Goal: Check status: Check status

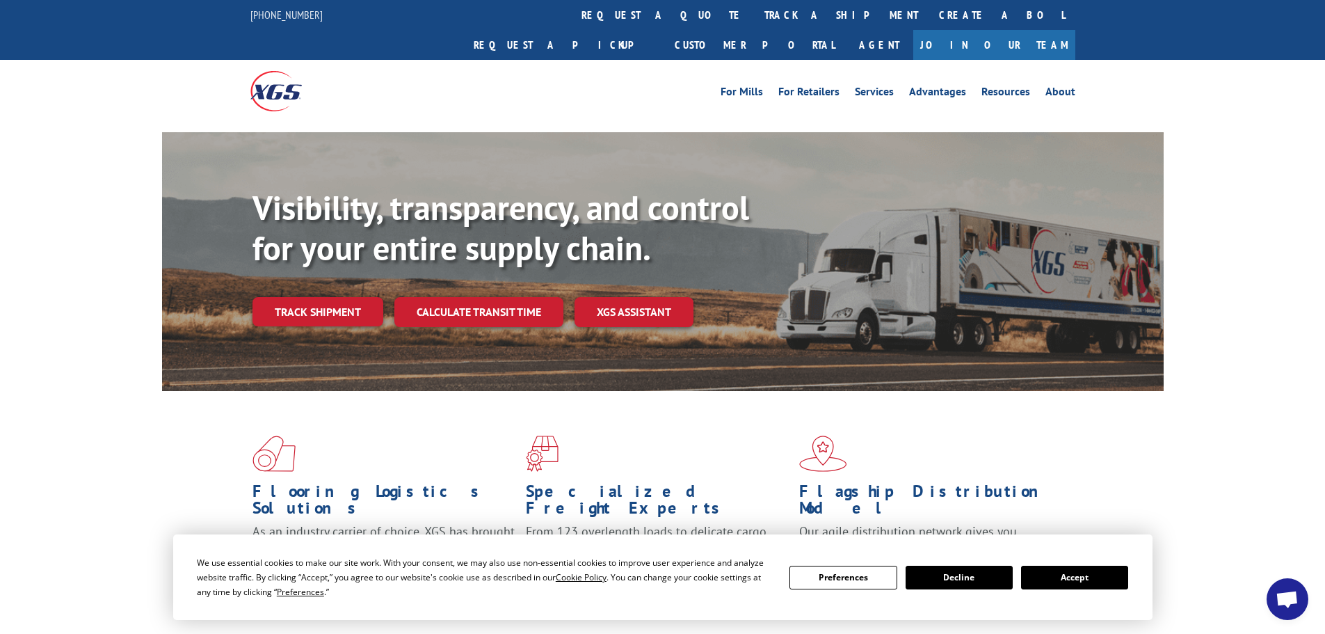
drag, startPoint x: 1085, startPoint y: 577, endPoint x: 488, endPoint y: 345, distance: 640.2
click at [1084, 576] on button "Accept" at bounding box center [1074, 578] width 107 height 24
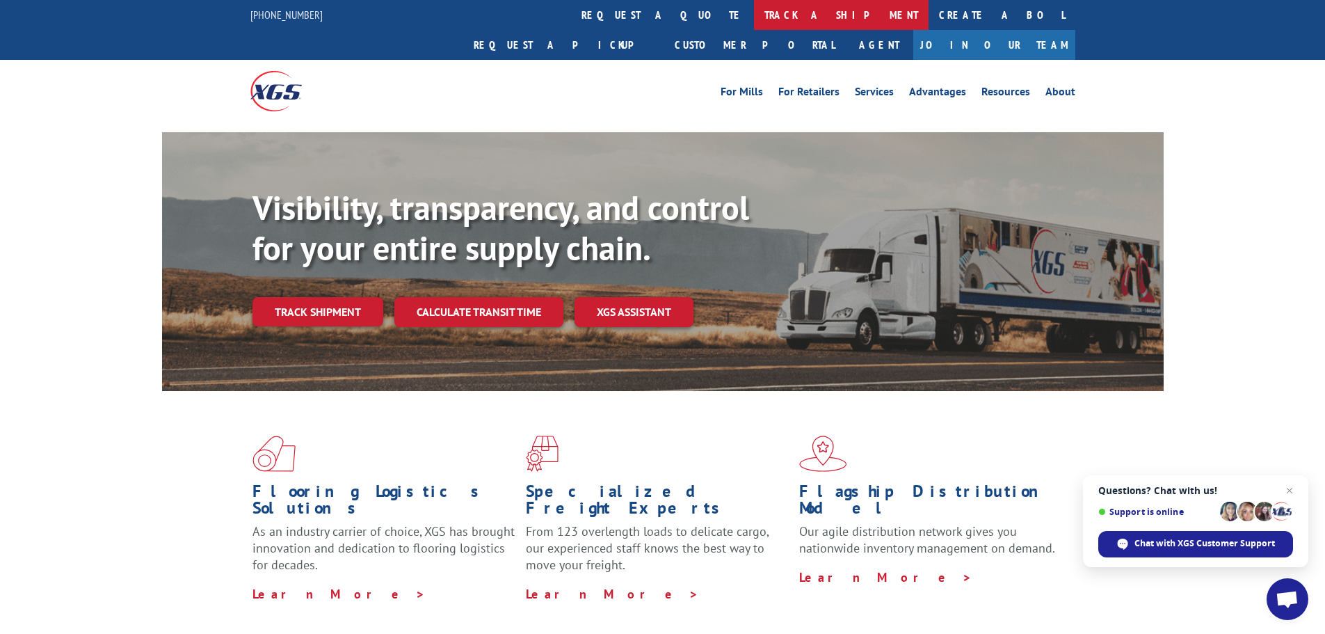
click at [754, 15] on link "track a shipment" at bounding box center [841, 15] width 175 height 30
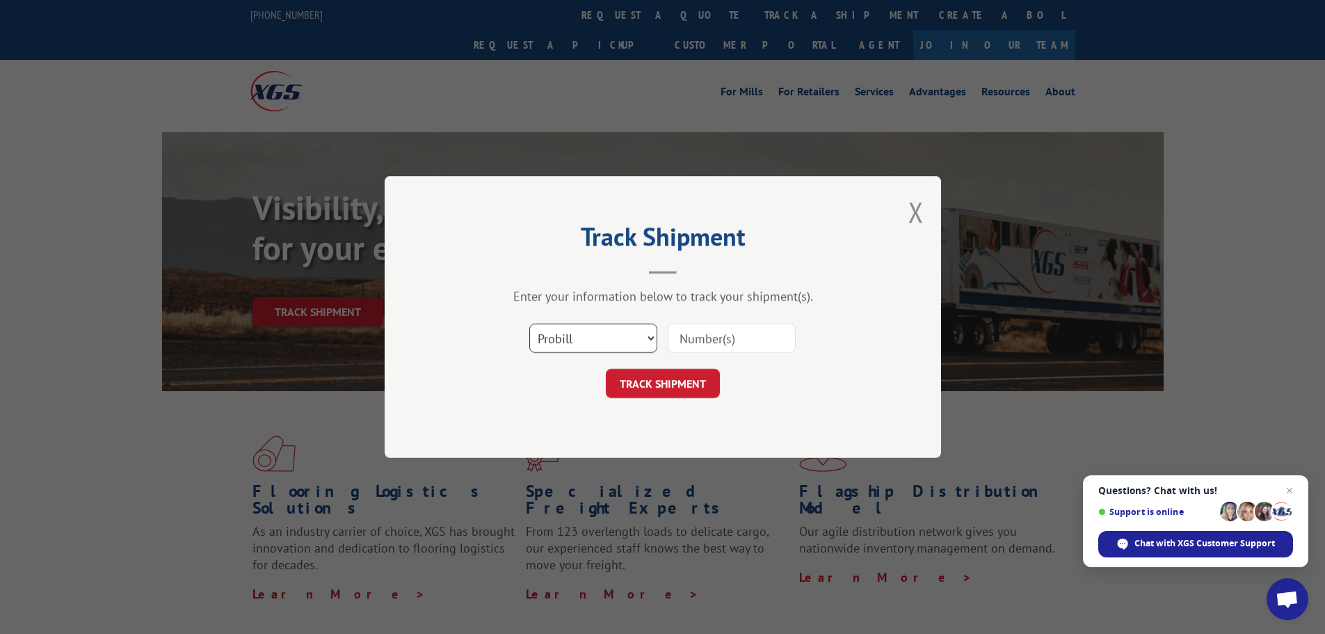
click at [577, 332] on select "Select category... Probill BOL PO" at bounding box center [593, 337] width 128 height 29
select select "po"
click at [529, 323] on select "Select category... Probill BOL PO" at bounding box center [593, 337] width 128 height 29
click at [695, 338] on input at bounding box center [732, 337] width 128 height 29
paste input "44522782"
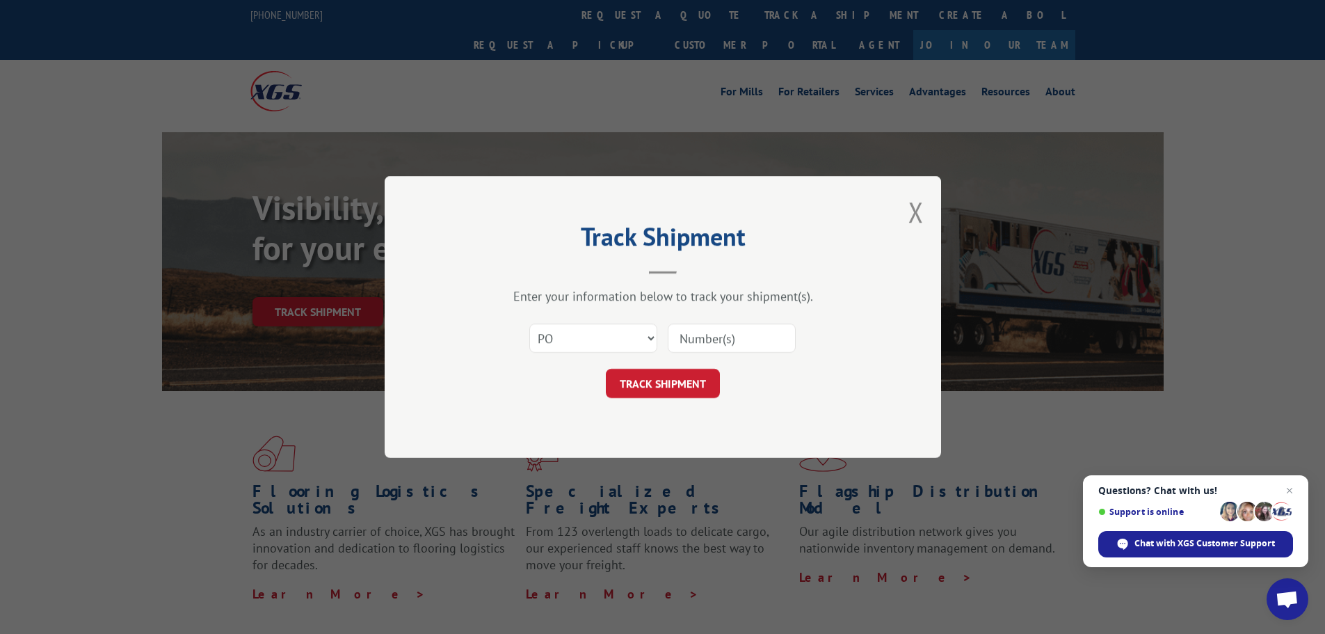
type input "44522782"
click button "TRACK SHIPMENT" at bounding box center [663, 383] width 114 height 29
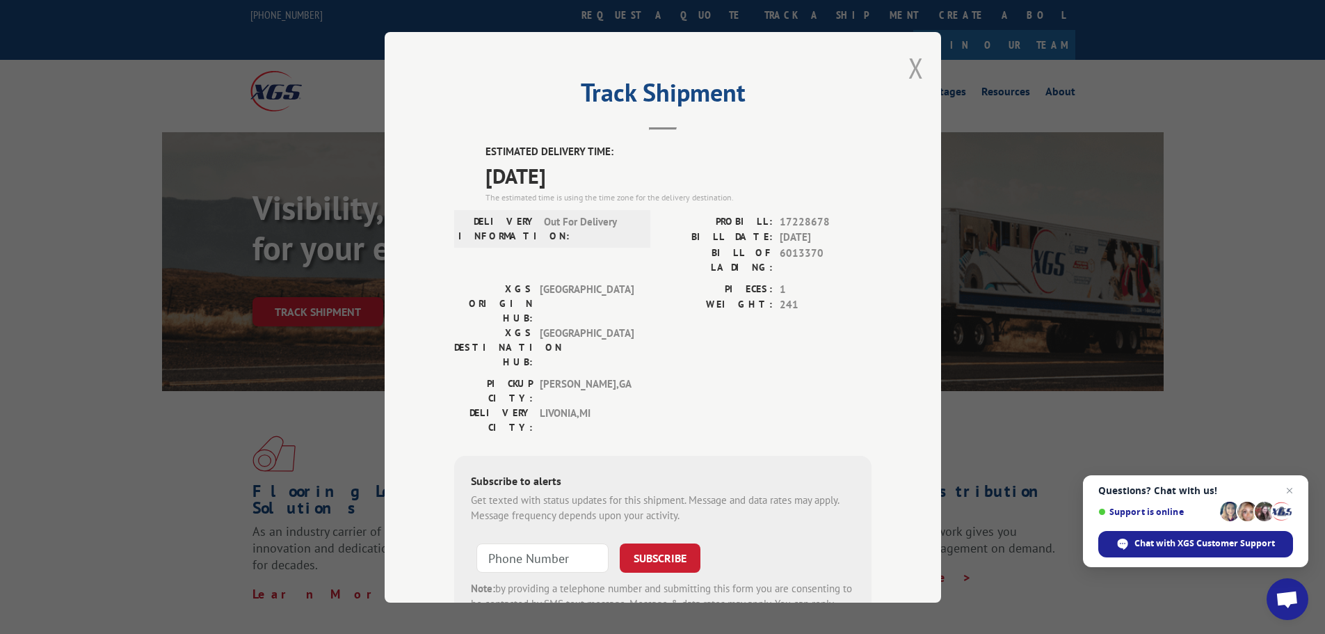
click at [908, 67] on button "Close modal" at bounding box center [915, 67] width 15 height 37
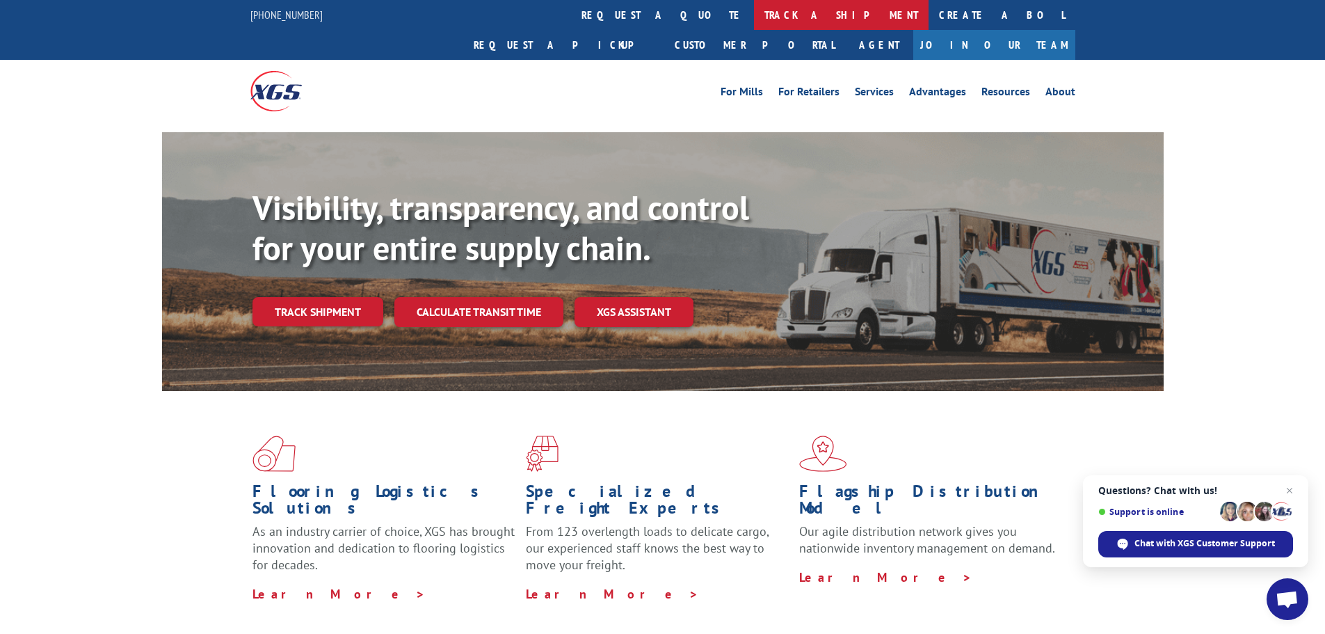
click at [754, 13] on link "track a shipment" at bounding box center [841, 15] width 175 height 30
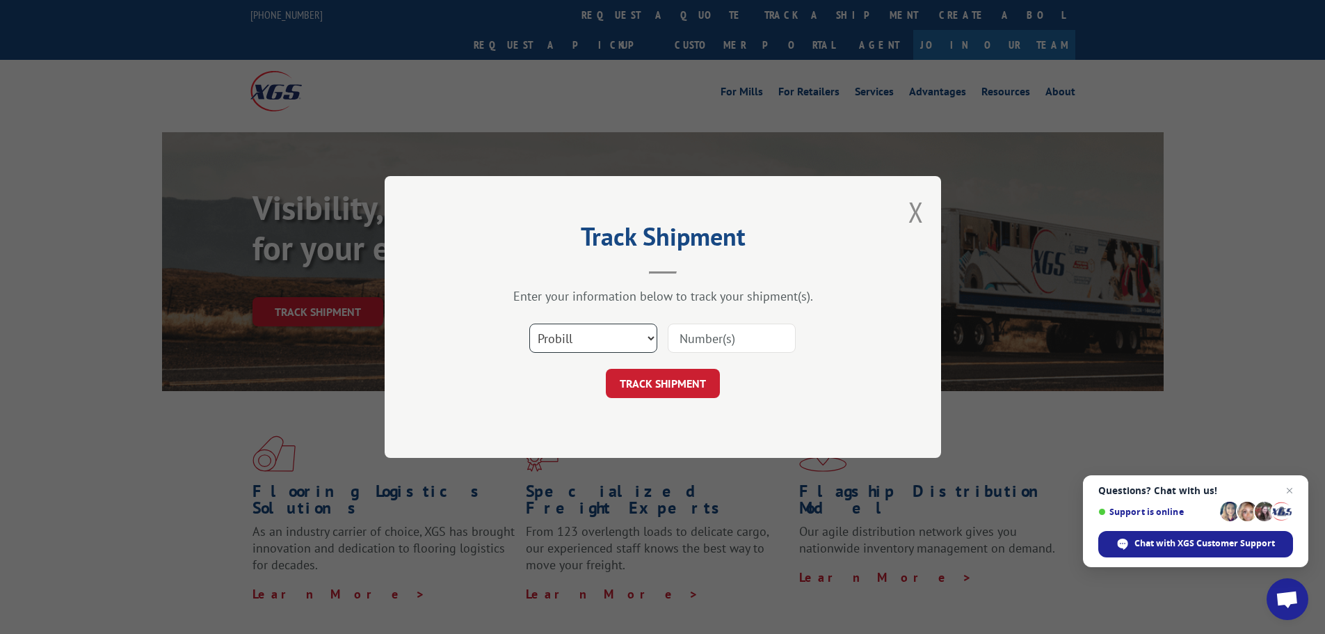
click at [604, 335] on select "Select category... Probill BOL PO" at bounding box center [593, 337] width 128 height 29
select select "po"
click at [529, 323] on select "Select category... Probill BOL PO" at bounding box center [593, 337] width 128 height 29
click at [700, 339] on input at bounding box center [732, 337] width 128 height 29
paste input "44522778"
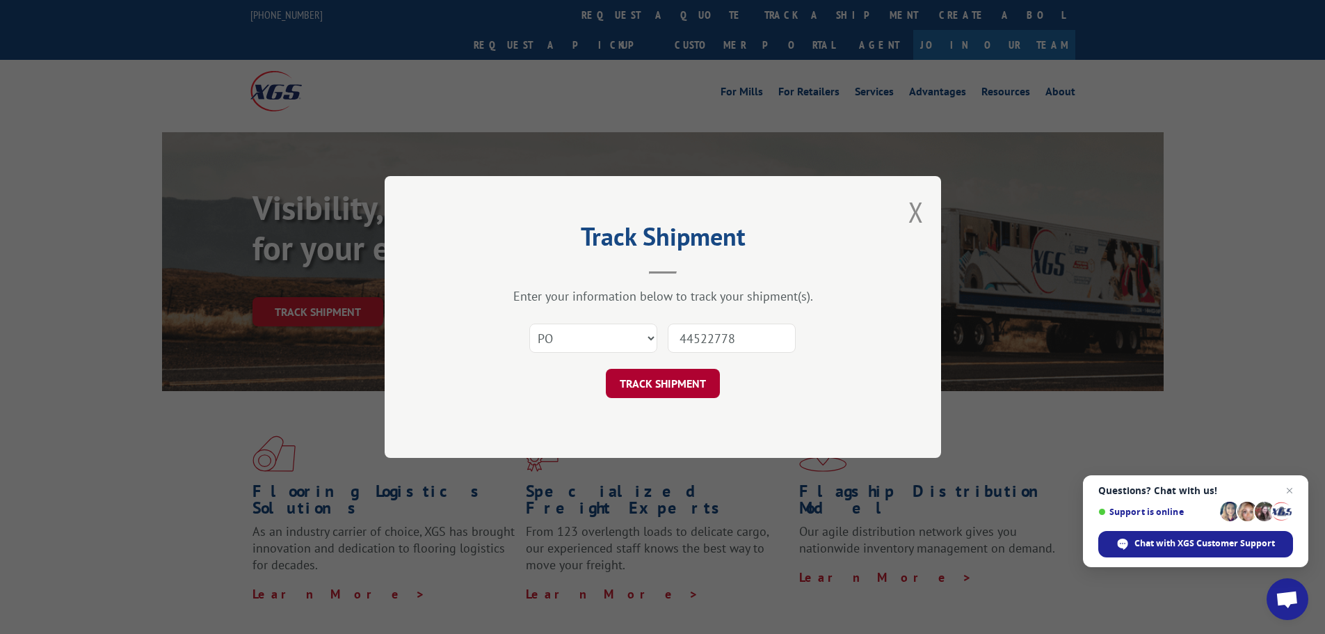
type input "44522778"
click at [672, 378] on button "TRACK SHIPMENT" at bounding box center [663, 383] width 114 height 29
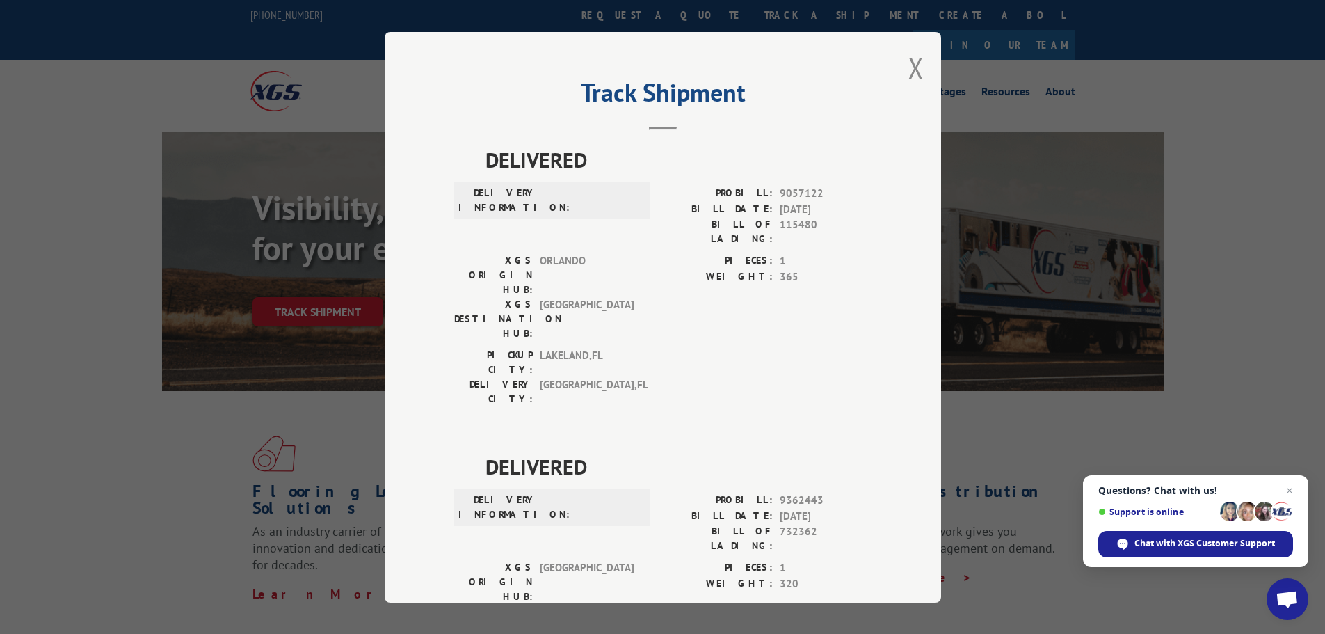
click at [900, 70] on div "Track Shipment DELIVERED DELIVERY INFORMATION: PROBILL: 9057122 BILL DATE: [DAT…" at bounding box center [663, 317] width 556 height 570
click at [911, 63] on button "Close modal" at bounding box center [915, 67] width 15 height 37
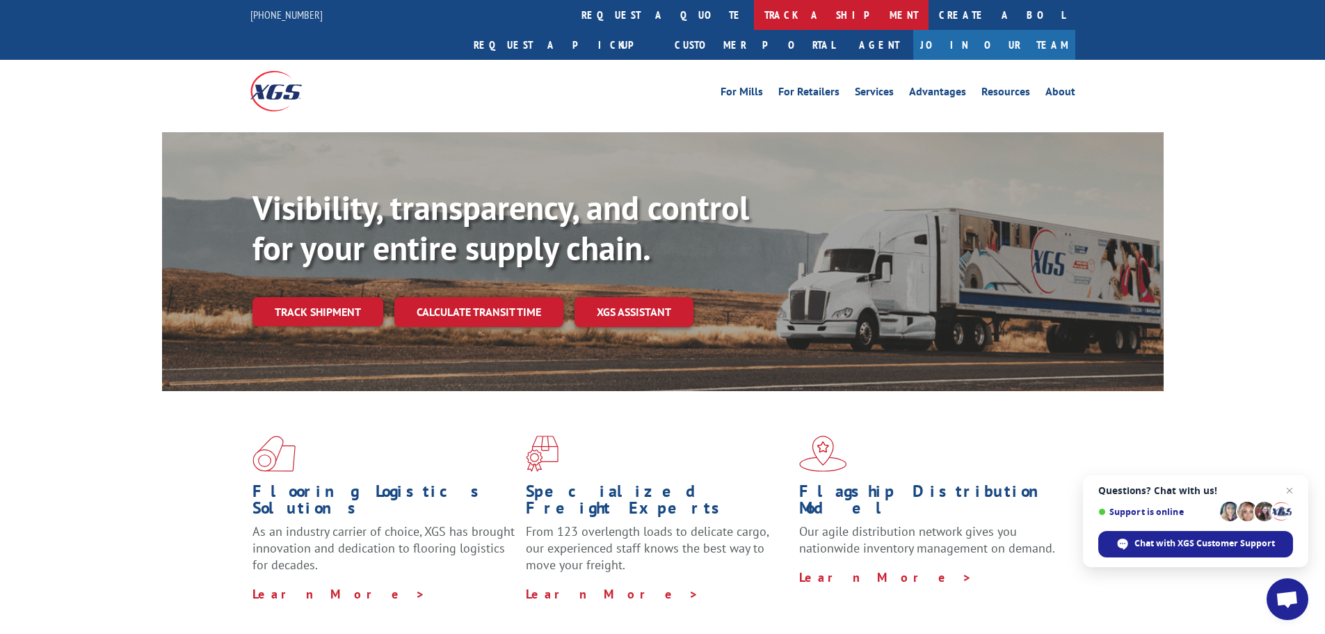
click at [754, 10] on link "track a shipment" at bounding box center [841, 15] width 175 height 30
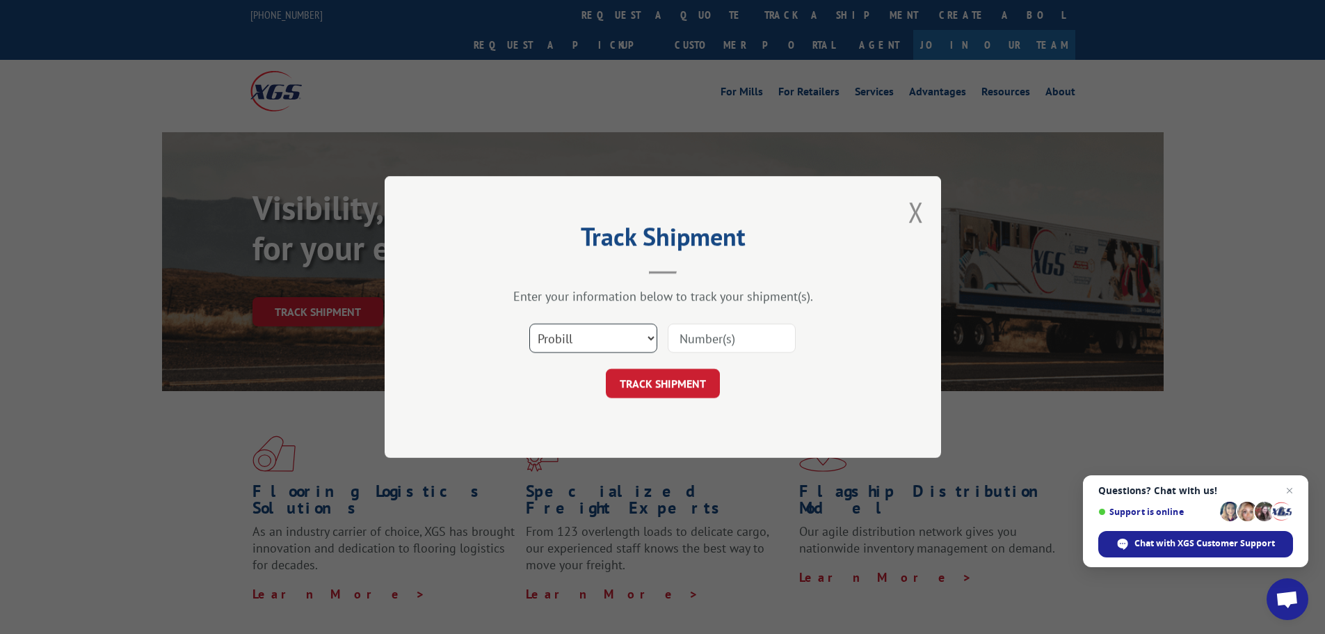
click at [582, 337] on select "Select category... Probill BOL PO" at bounding box center [593, 337] width 128 height 29
select select "po"
click at [529, 323] on select "Select category... Probill BOL PO" at bounding box center [593, 337] width 128 height 29
click at [704, 328] on input at bounding box center [732, 337] width 128 height 29
paste input "44522777"
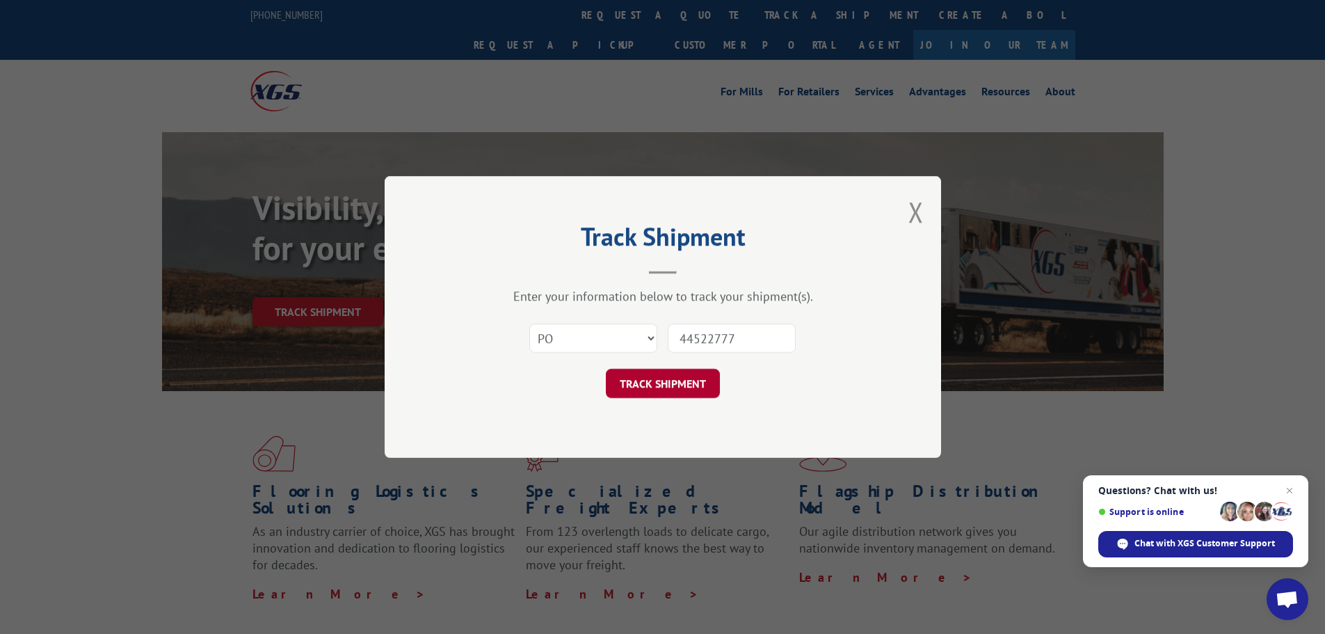
type input "44522777"
click at [659, 390] on button "TRACK SHIPMENT" at bounding box center [663, 383] width 114 height 29
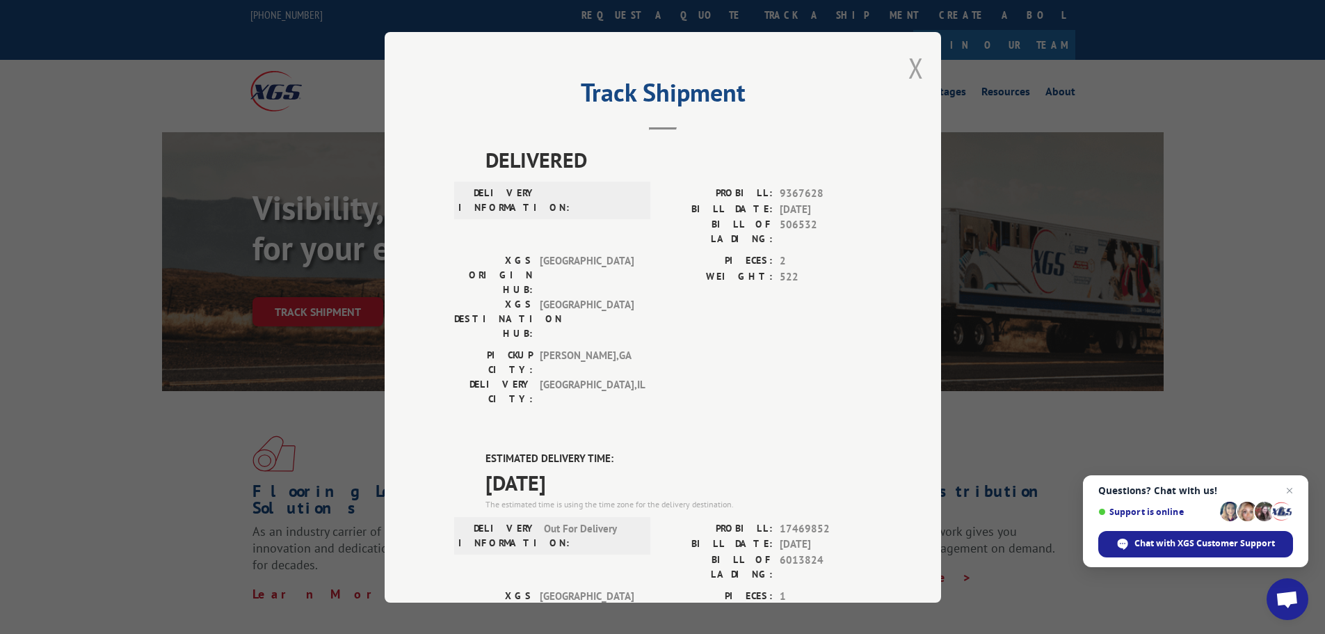
click at [911, 71] on button "Close modal" at bounding box center [915, 67] width 15 height 37
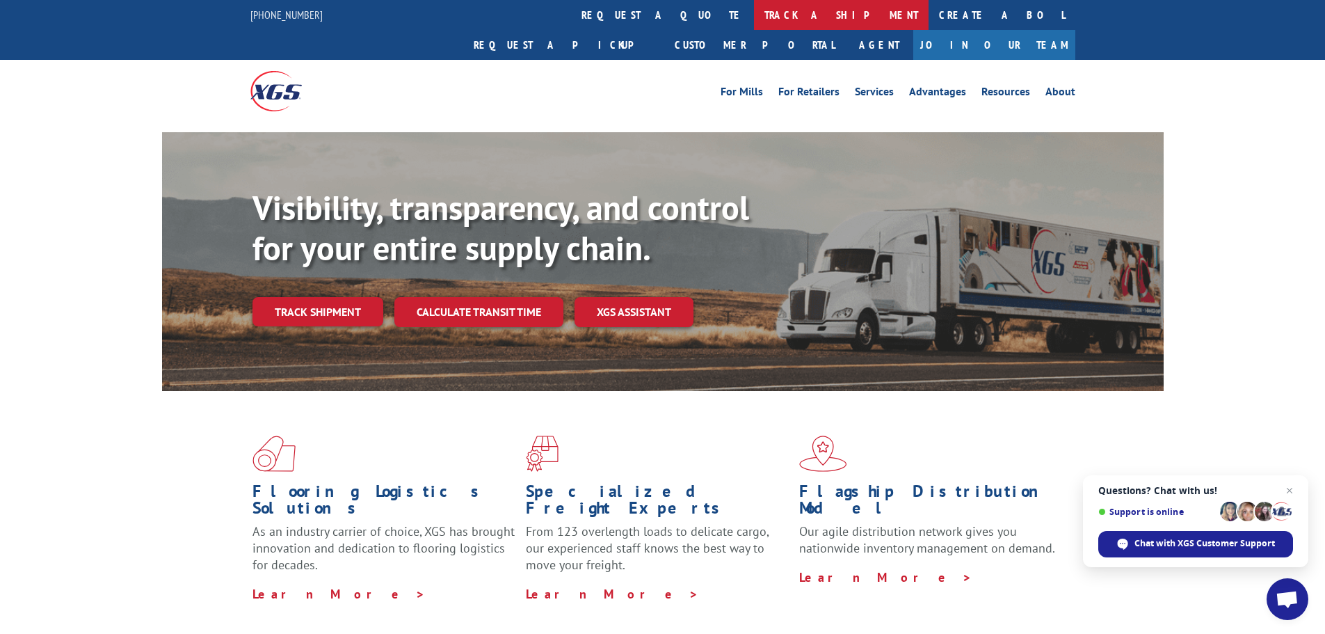
click at [754, 10] on link "track a shipment" at bounding box center [841, 15] width 175 height 30
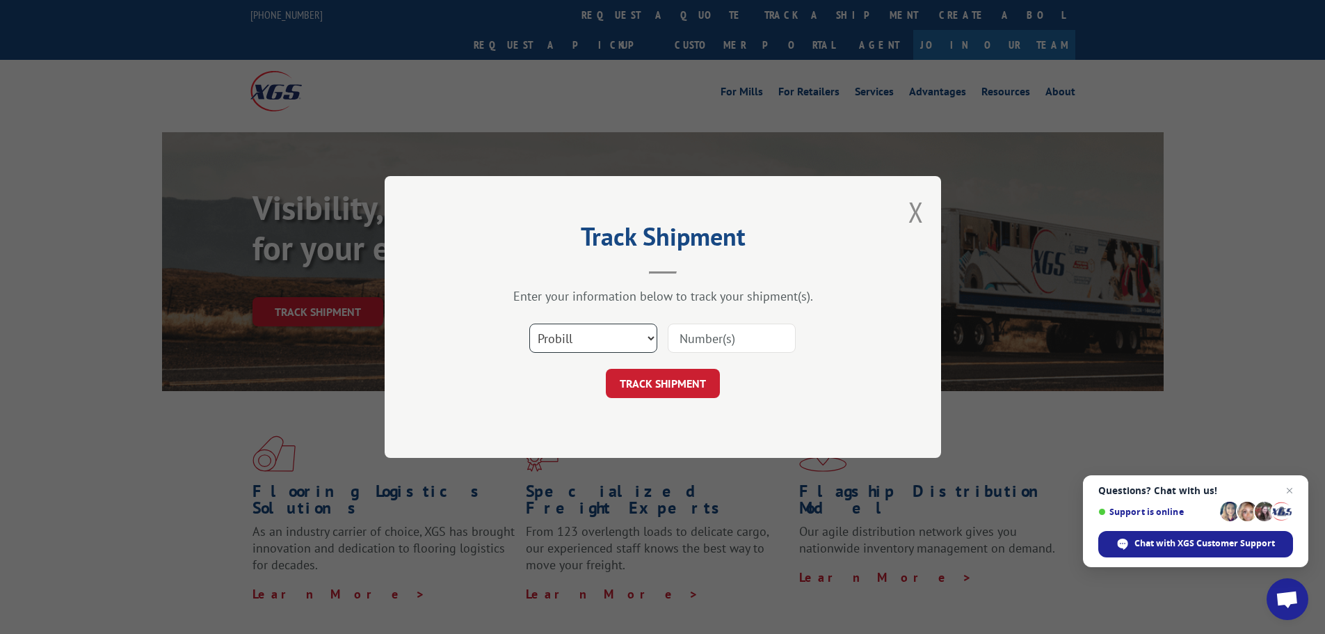
click at [603, 342] on select "Select category... Probill BOL PO" at bounding box center [593, 337] width 128 height 29
select select "po"
click at [529, 323] on select "Select category... Probill BOL PO" at bounding box center [593, 337] width 128 height 29
click at [711, 335] on input at bounding box center [732, 337] width 128 height 29
paste input "44522787"
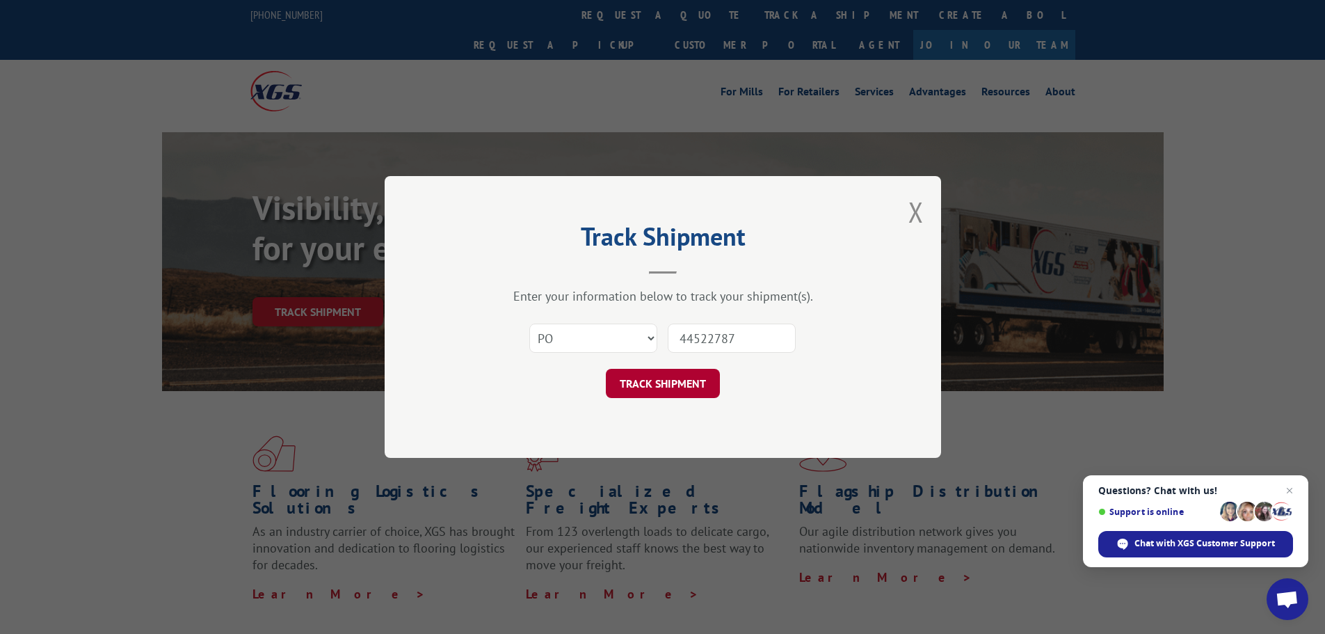
type input "44522787"
click at [648, 385] on button "TRACK SHIPMENT" at bounding box center [663, 383] width 114 height 29
